Goal: Find specific page/section: Find specific page/section

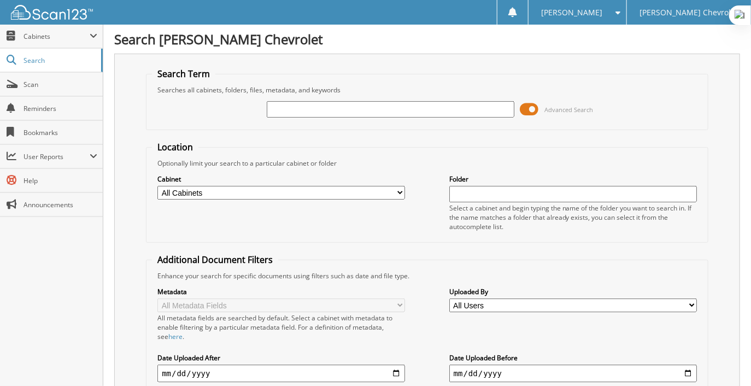
click at [349, 118] on div "Advanced Search" at bounding box center [427, 110] width 551 height 30
click at [336, 107] on input "text" at bounding box center [391, 109] width 248 height 16
type input "82784"
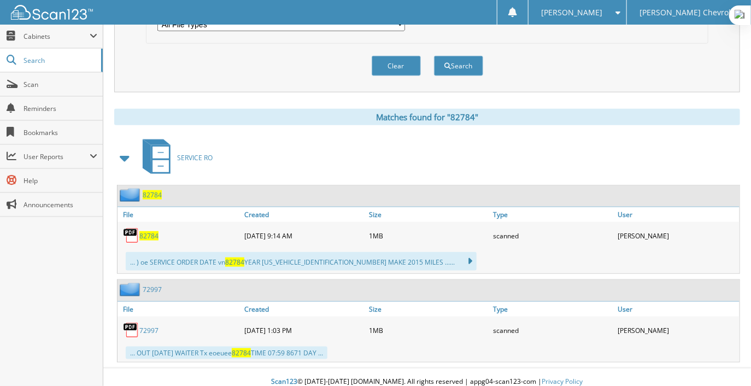
click at [153, 231] on span "82784" at bounding box center [148, 235] width 19 height 9
